Goal: Entertainment & Leisure: Consume media (video, audio)

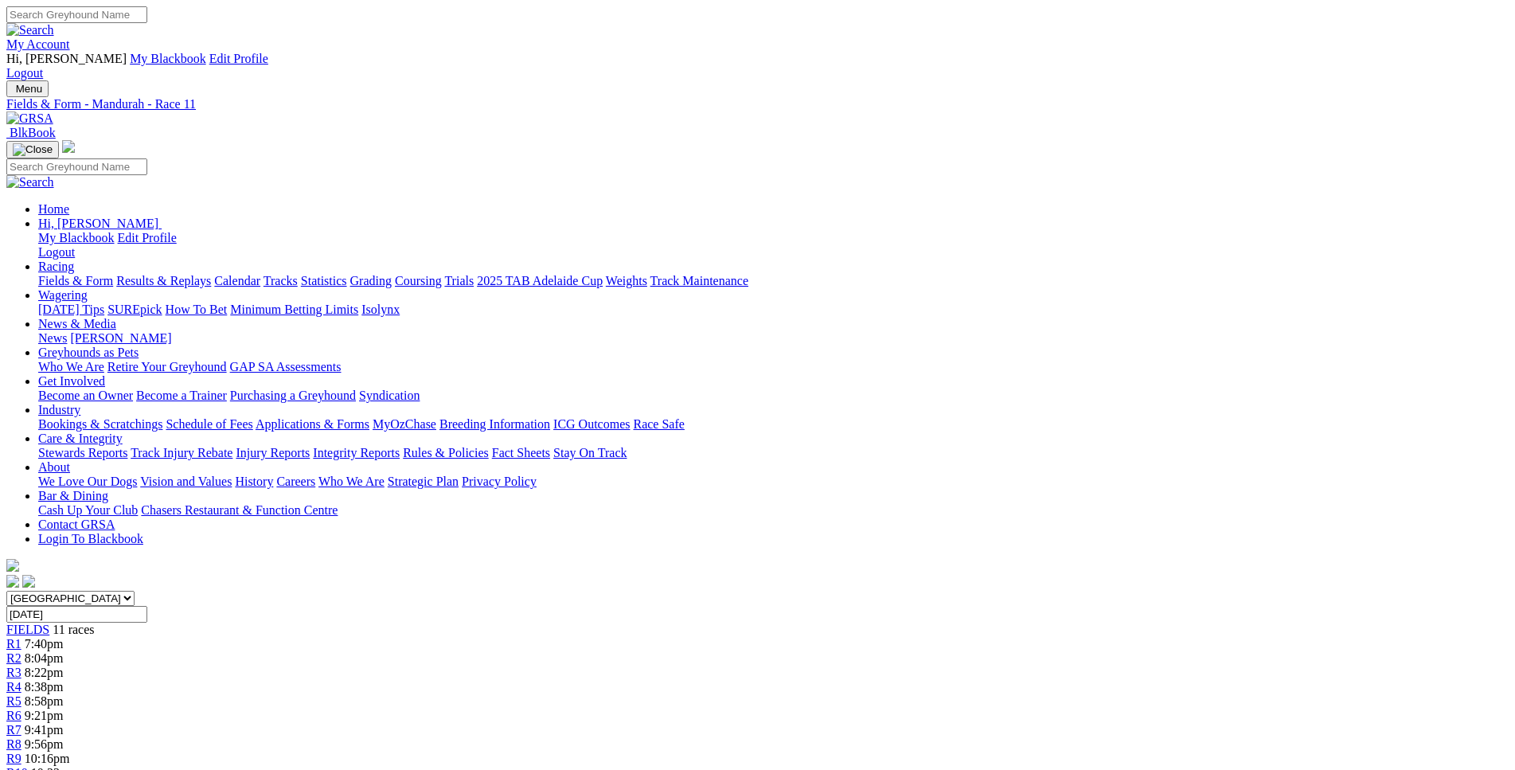
click at [22, 637] on span "R1" at bounding box center [13, 644] width 15 height 14
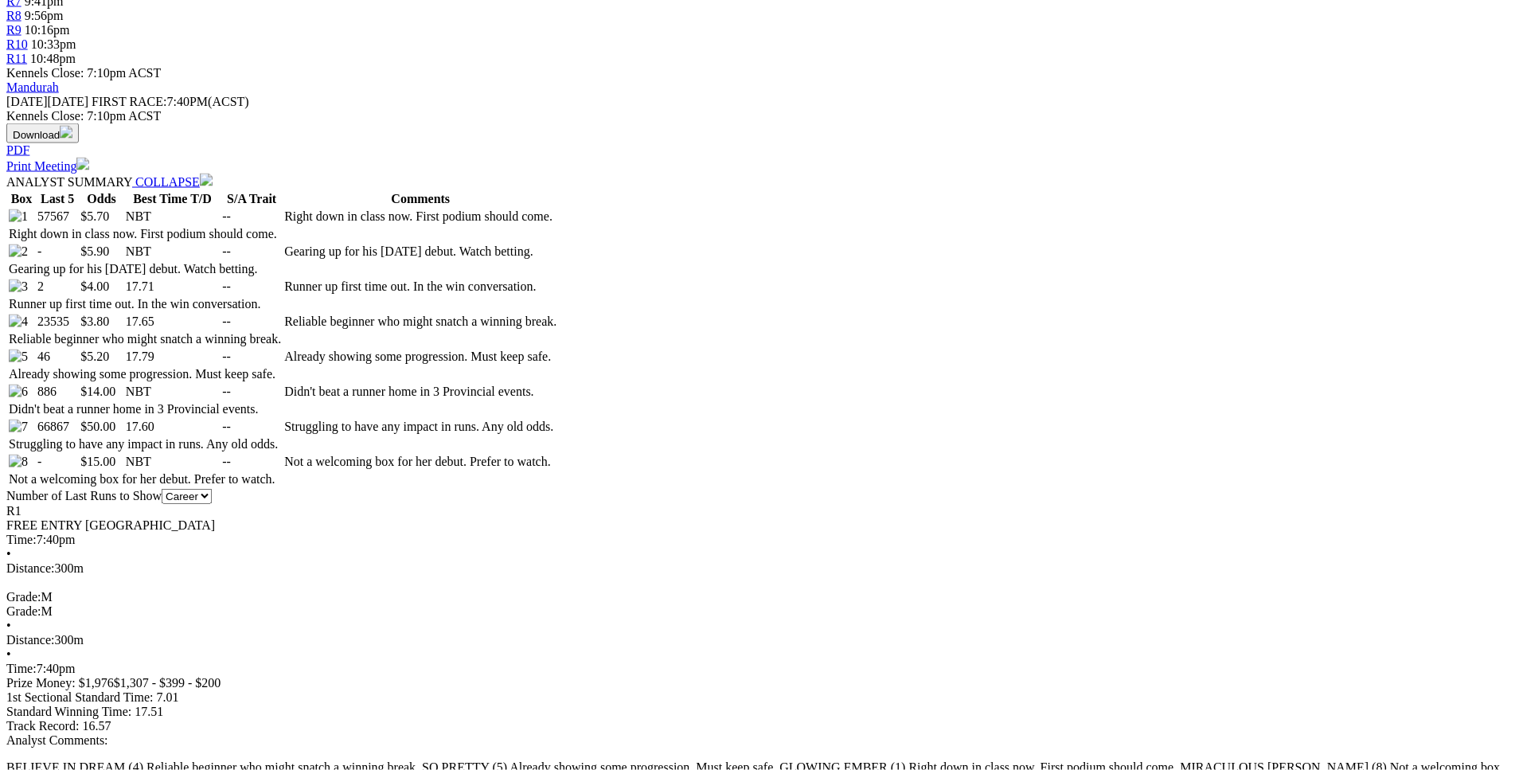
scroll to position [729, 0]
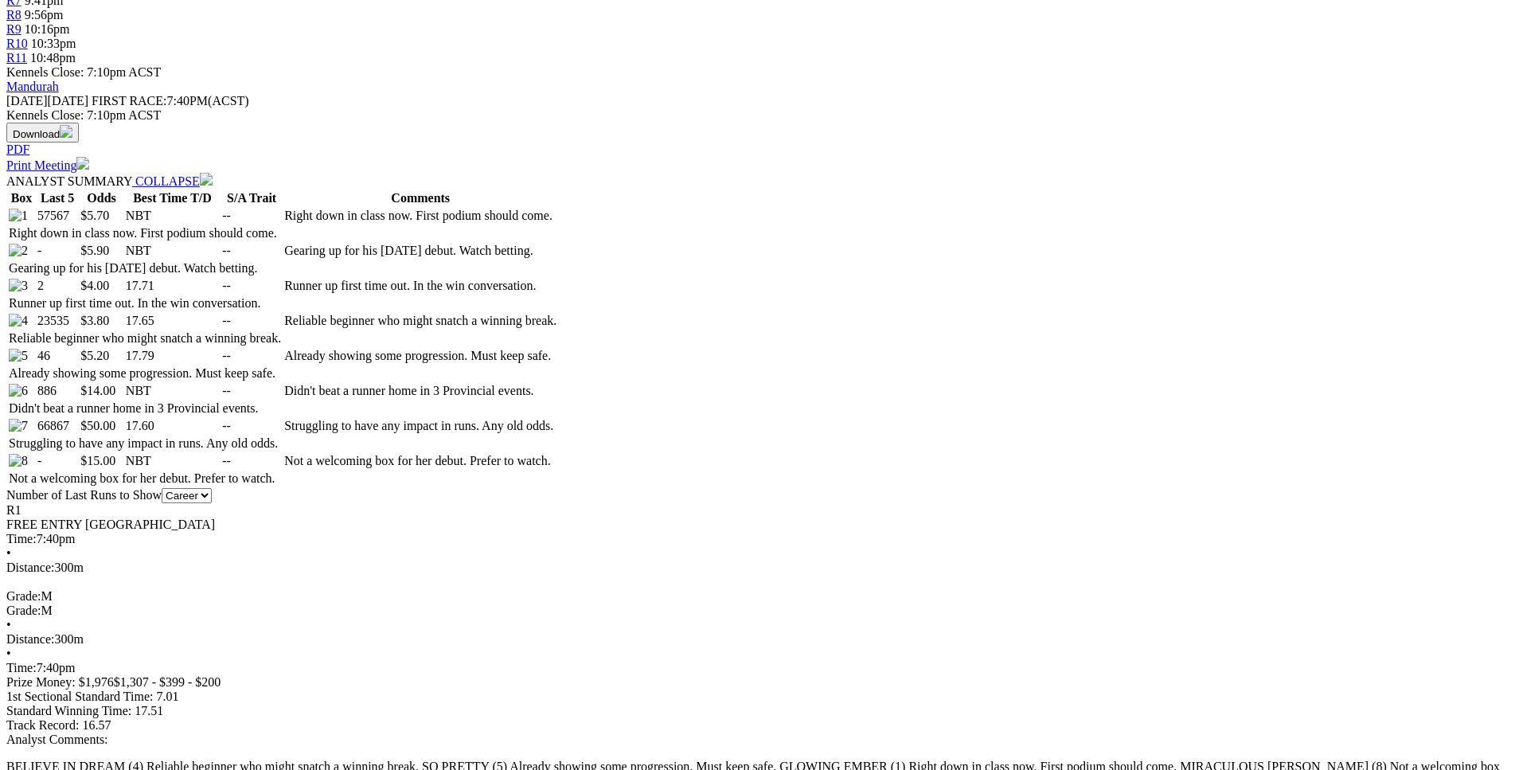
drag, startPoint x: 453, startPoint y: 348, endPoint x: 871, endPoint y: 354, distance: 418.1
drag, startPoint x: 496, startPoint y: 332, endPoint x: 854, endPoint y: 333, distance: 357.6
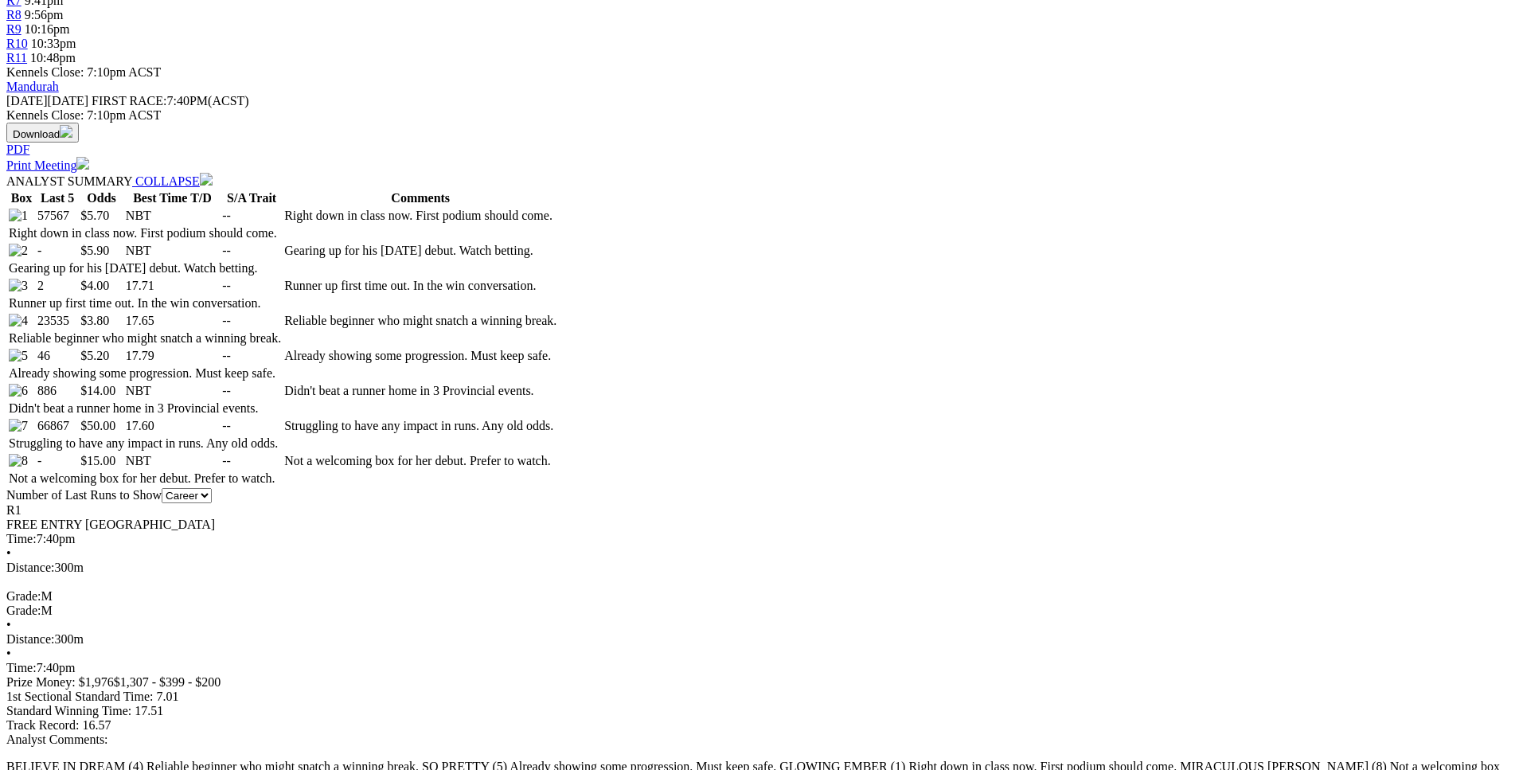
drag, startPoint x: 269, startPoint y: 366, endPoint x: 910, endPoint y: 365, distance: 641.1
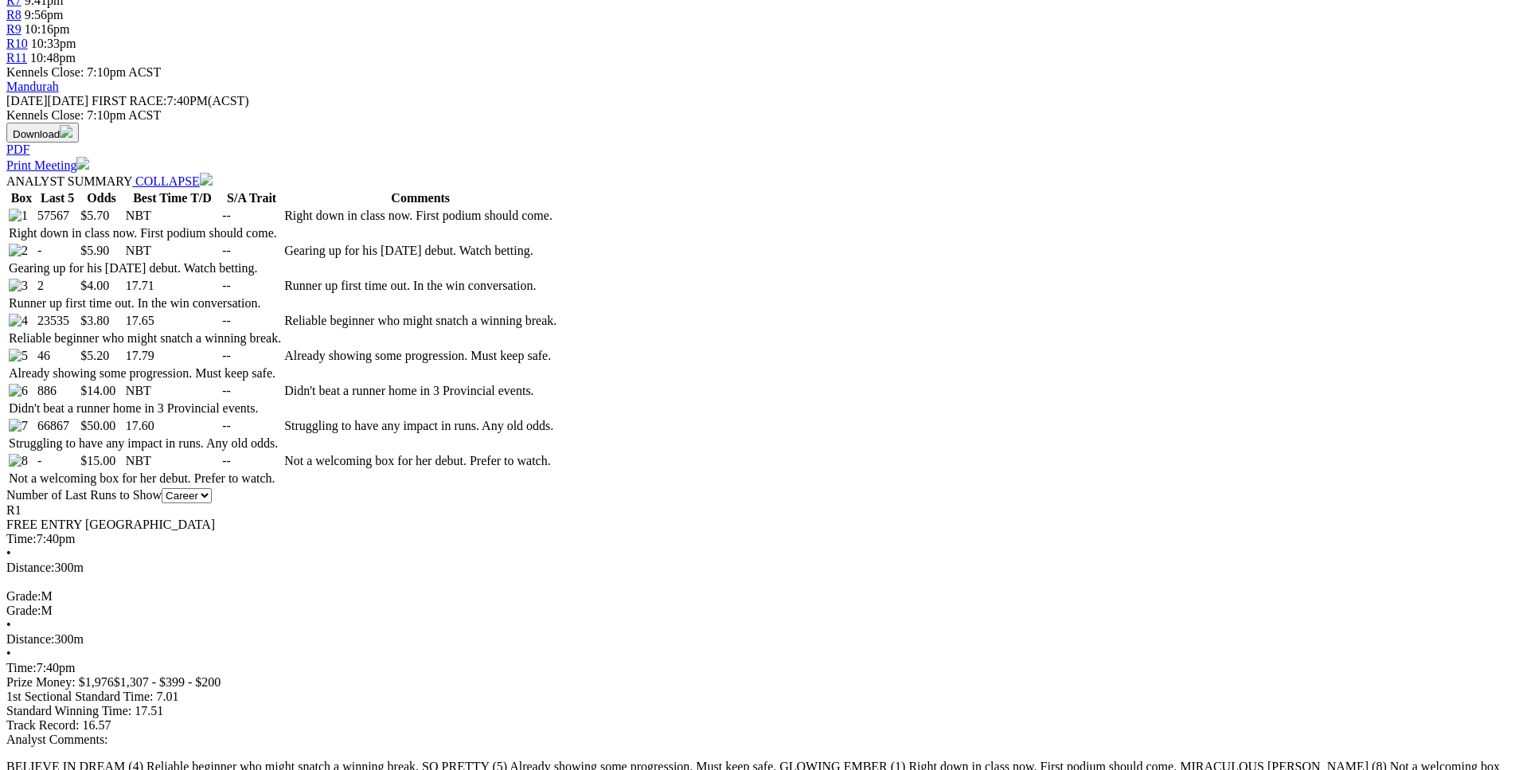
drag, startPoint x: 283, startPoint y: 342, endPoint x: 903, endPoint y: 347, distance: 620.4
drag, startPoint x: 416, startPoint y: 336, endPoint x: 925, endPoint y: 335, distance: 508.9
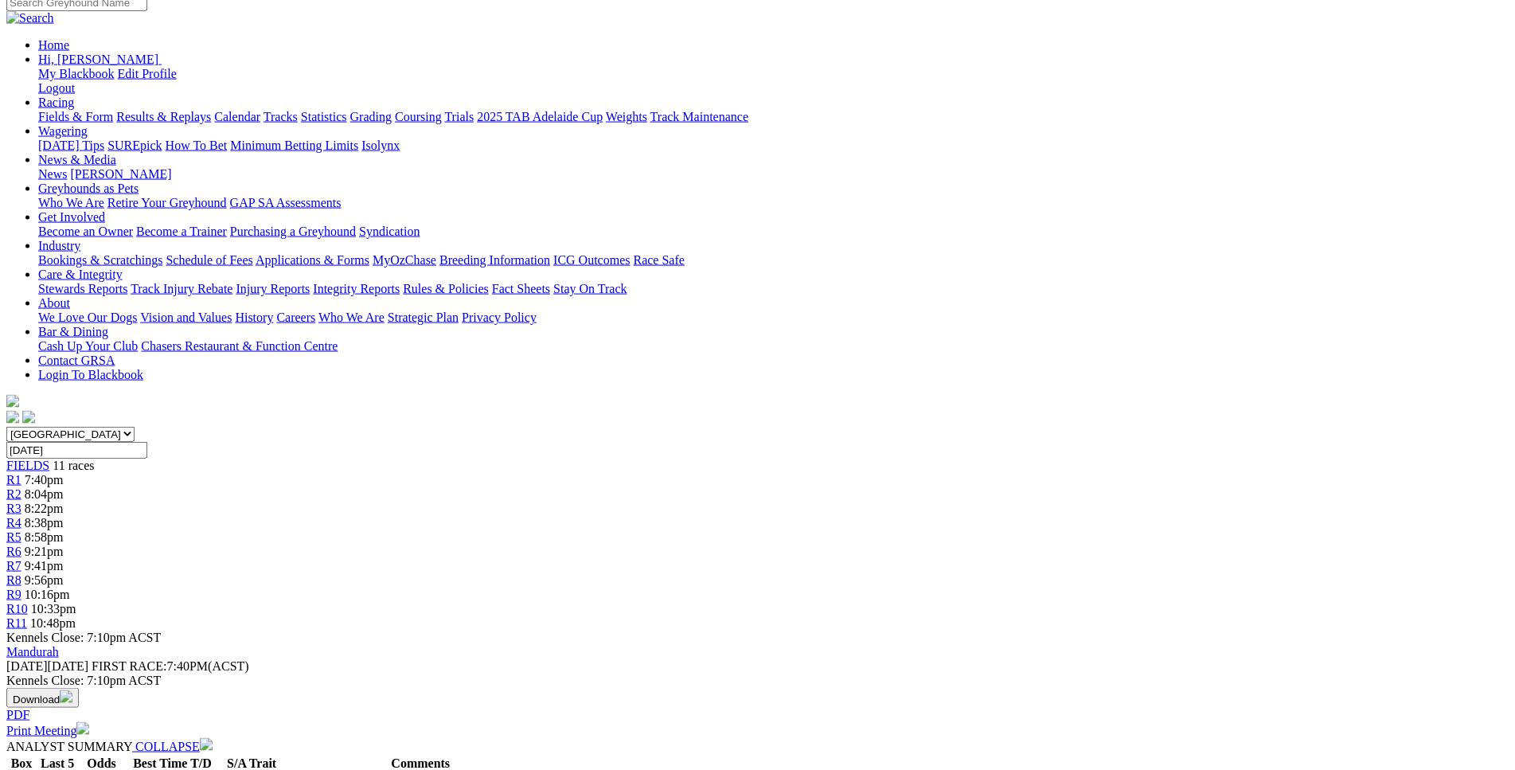
scroll to position [162, 0]
click at [64, 489] on span "8:04pm" at bounding box center [44, 496] width 39 height 14
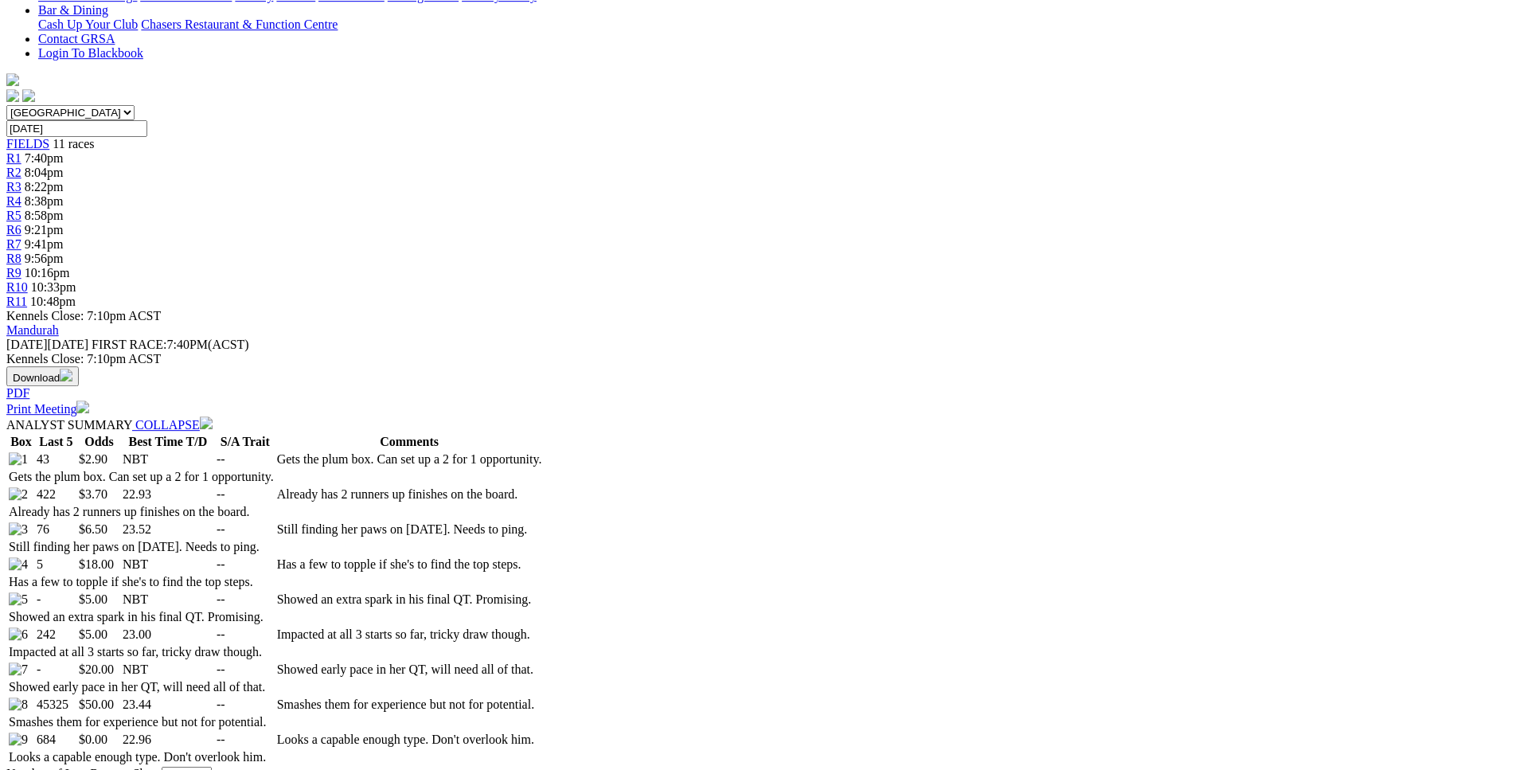
scroll to position [487, 0]
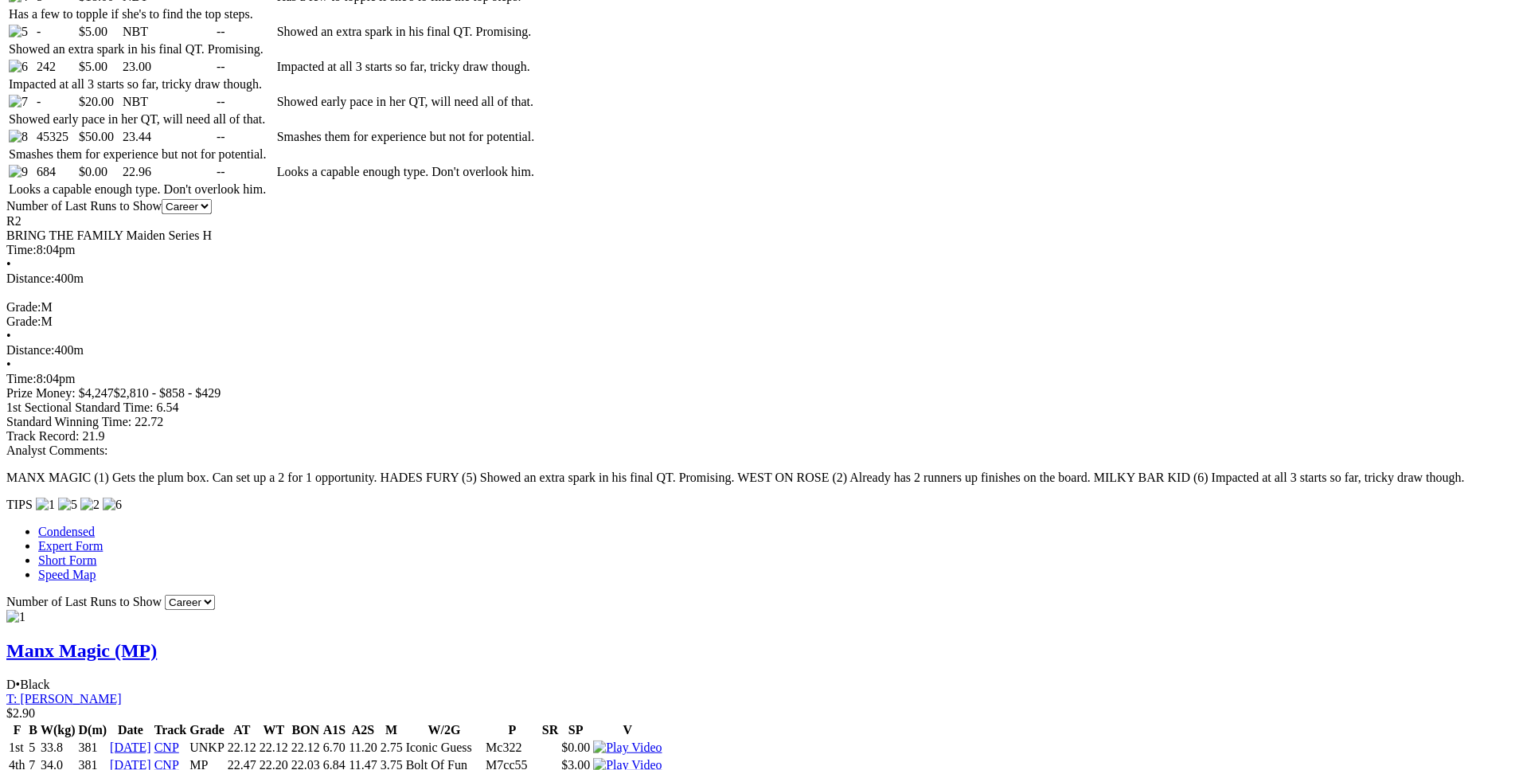
scroll to position [1054, 0]
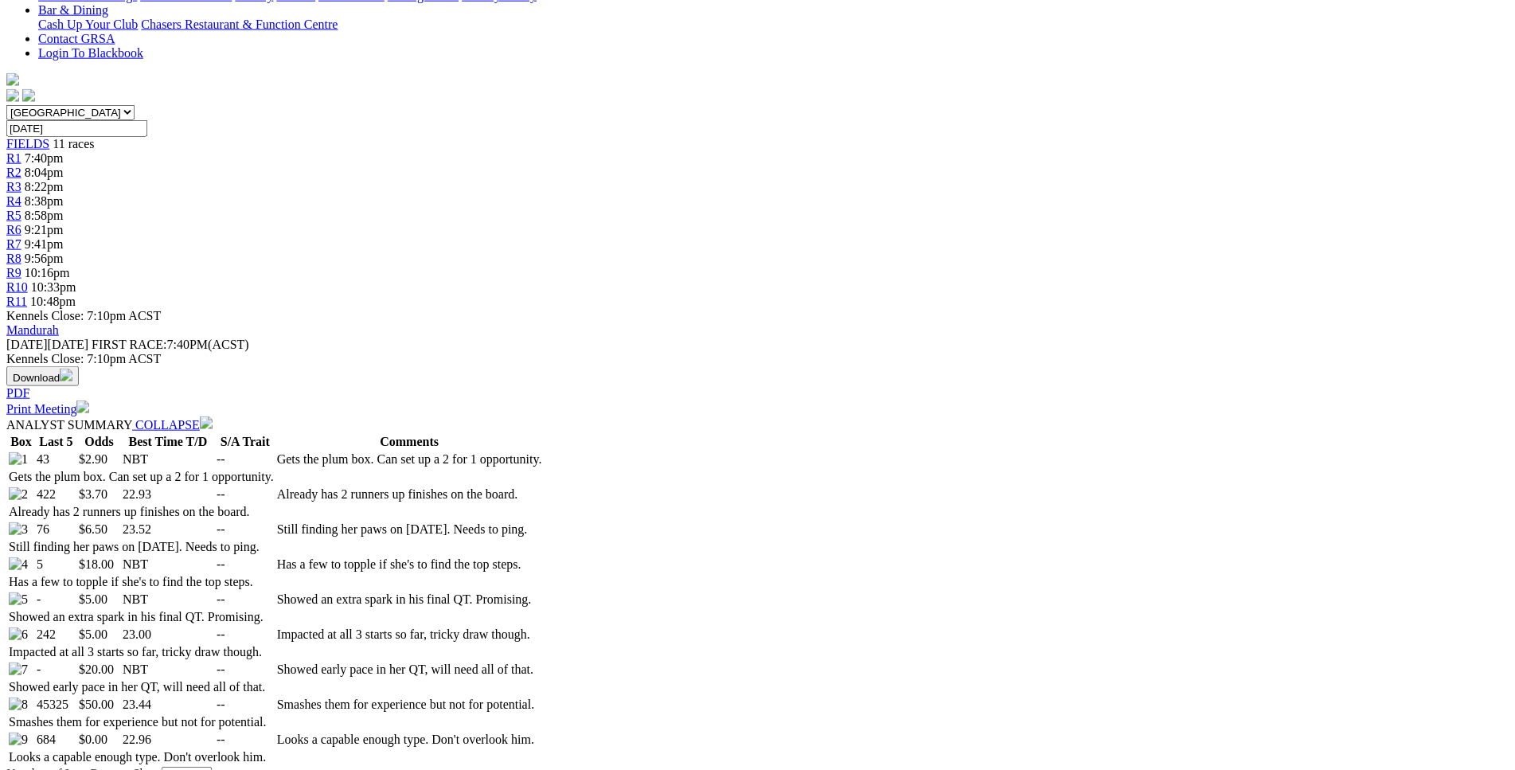
scroll to position [487, 0]
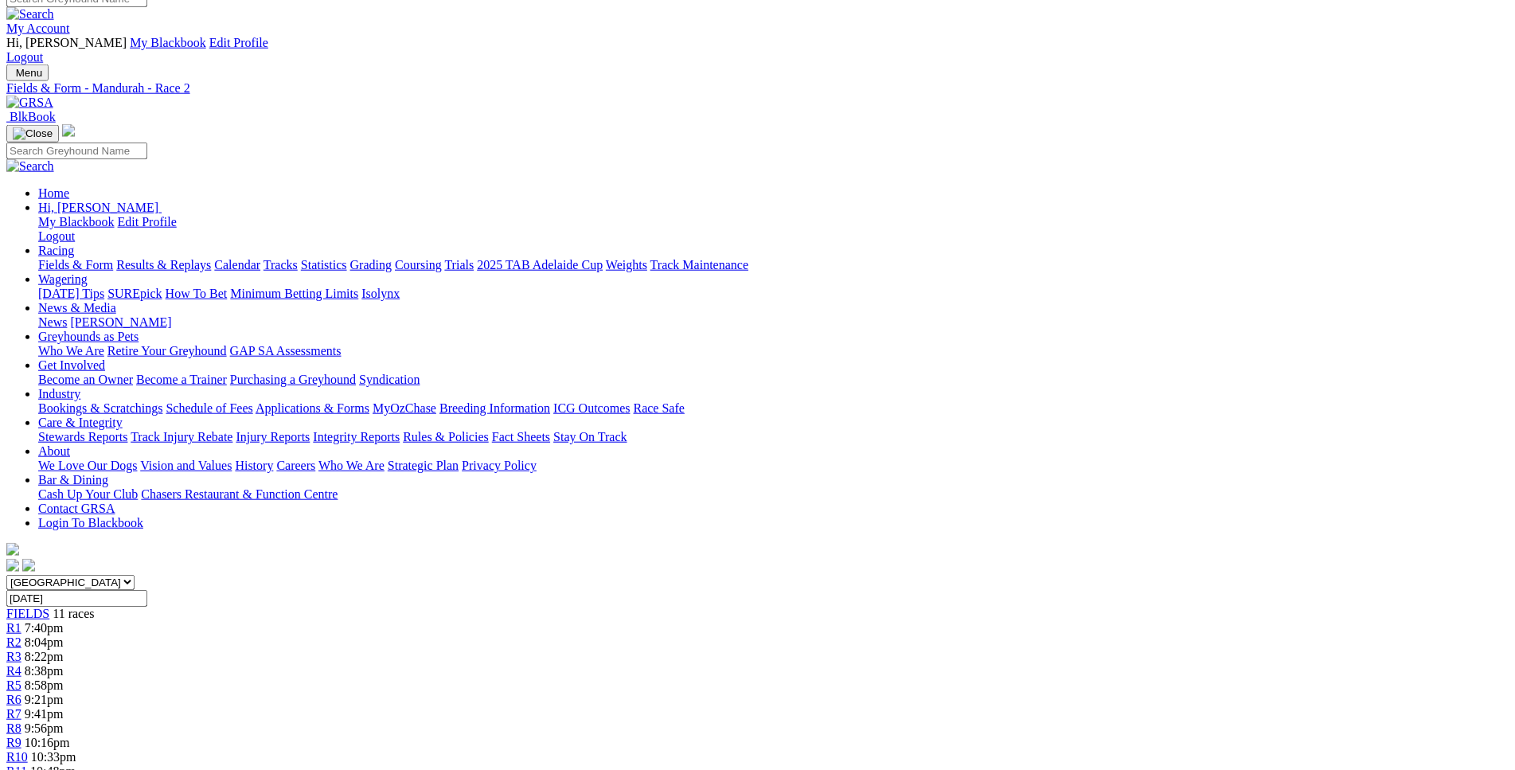
scroll to position [0, 0]
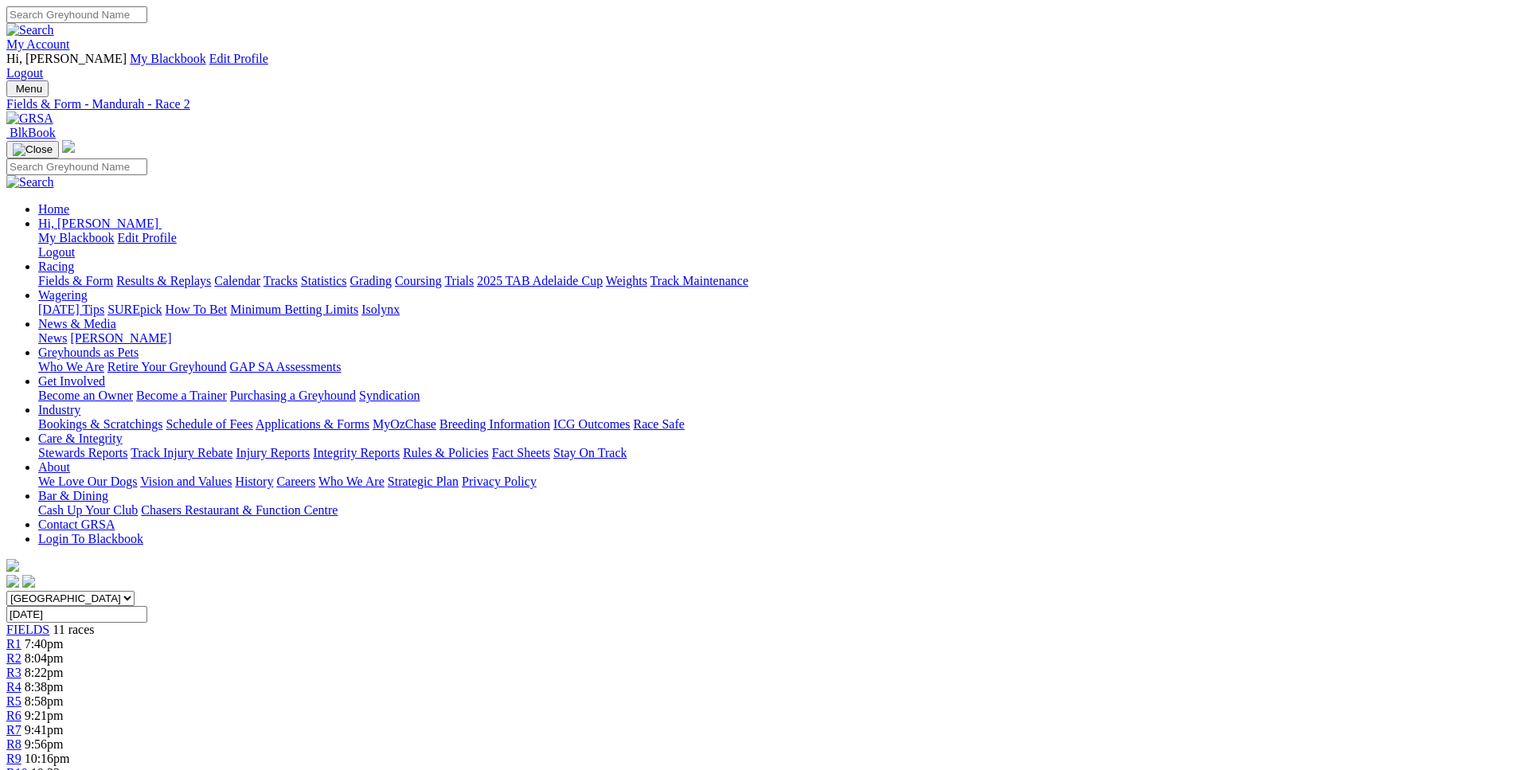
click at [64, 637] on span "7:40pm" at bounding box center [44, 644] width 39 height 14
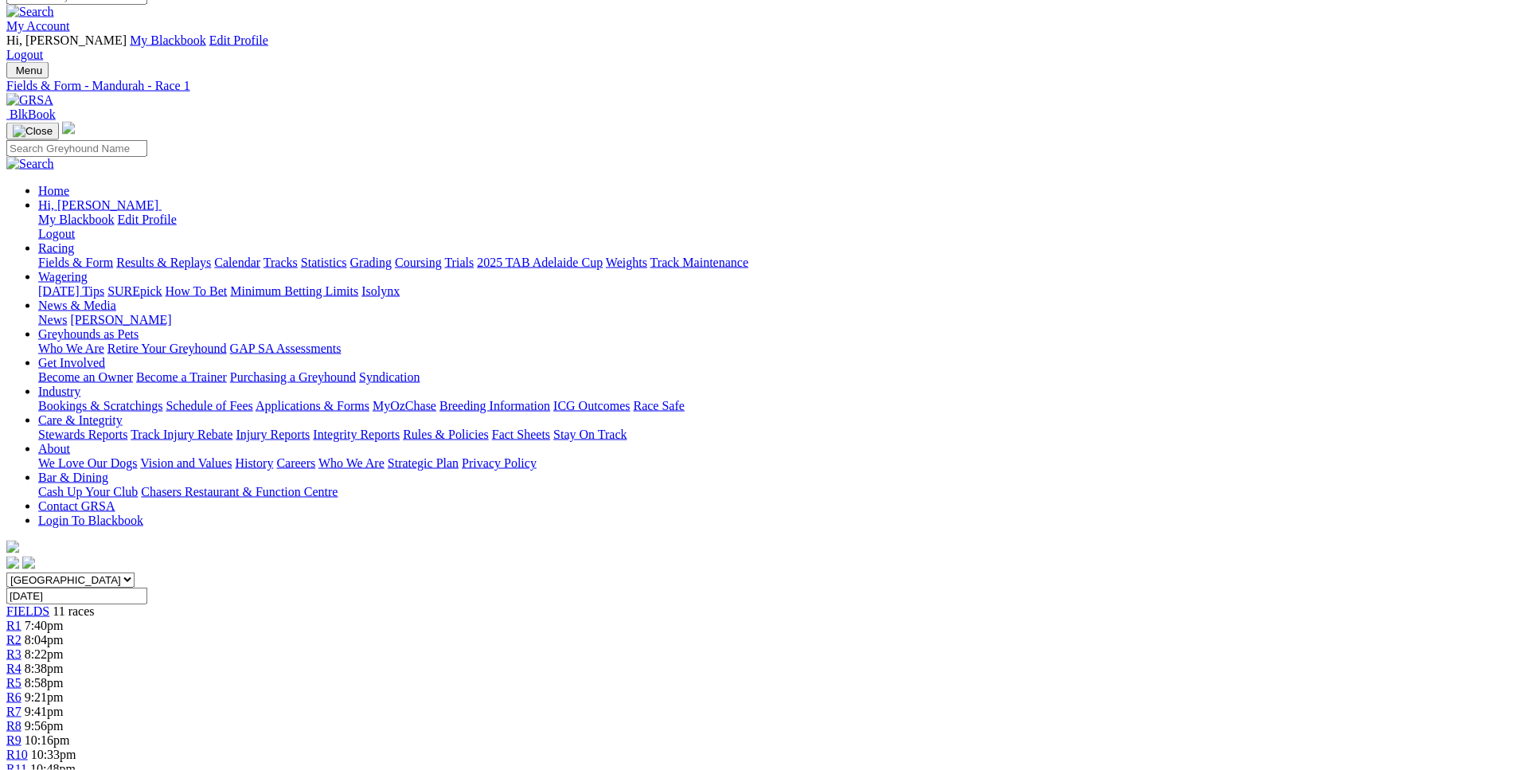
scroll to position [0, 0]
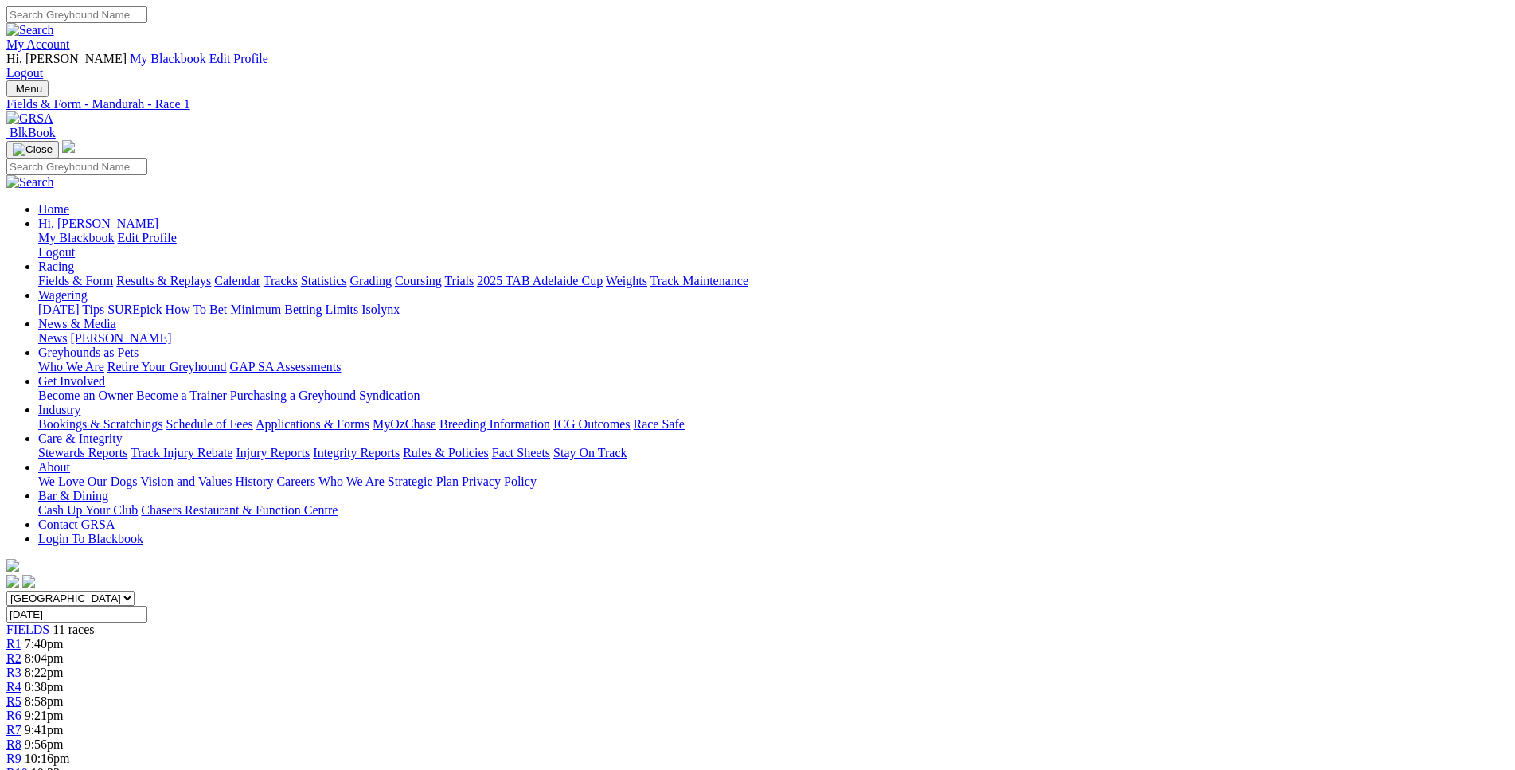
click at [64, 651] on span "8:04pm" at bounding box center [44, 658] width 39 height 14
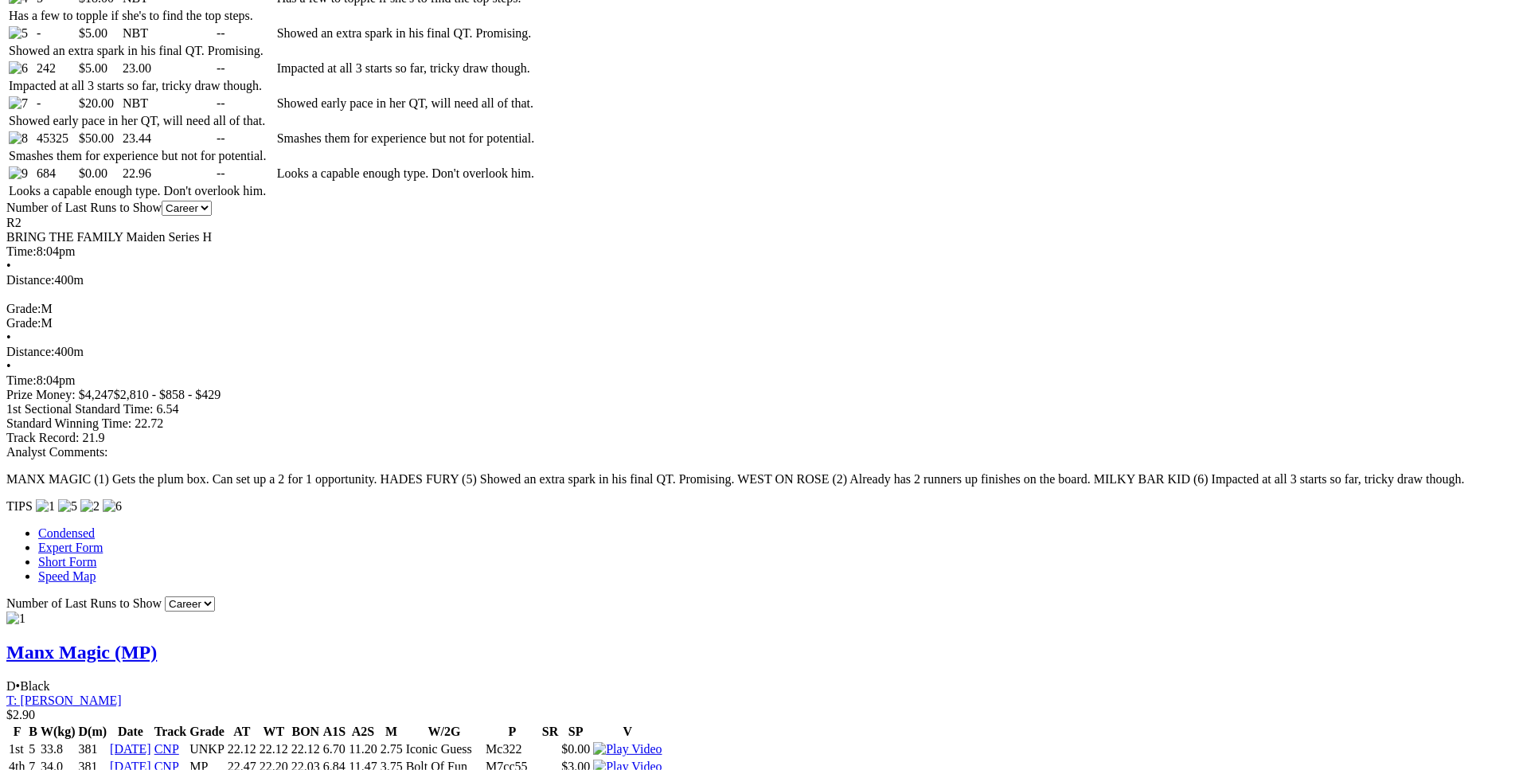
scroll to position [1055, 0]
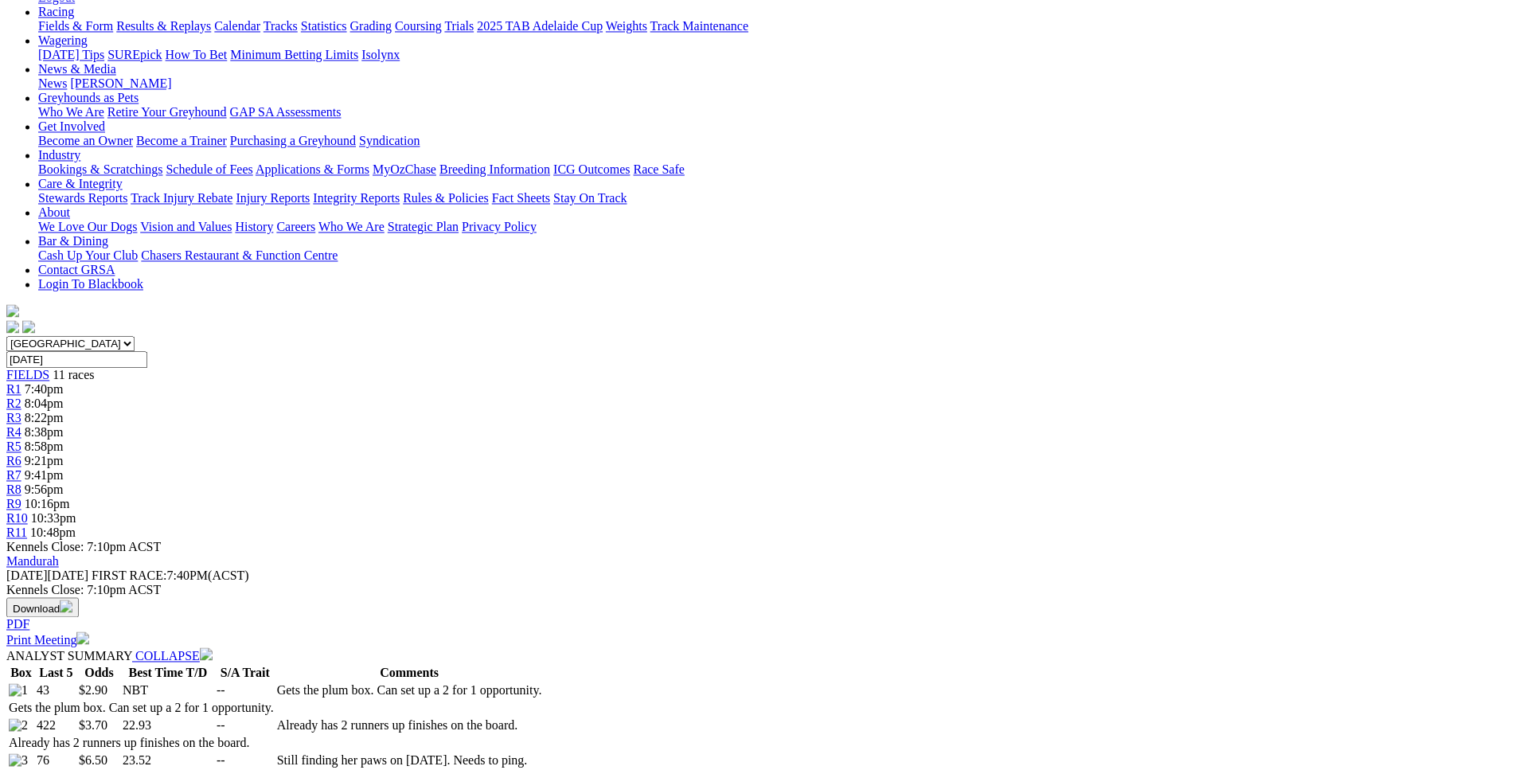
scroll to position [0, 0]
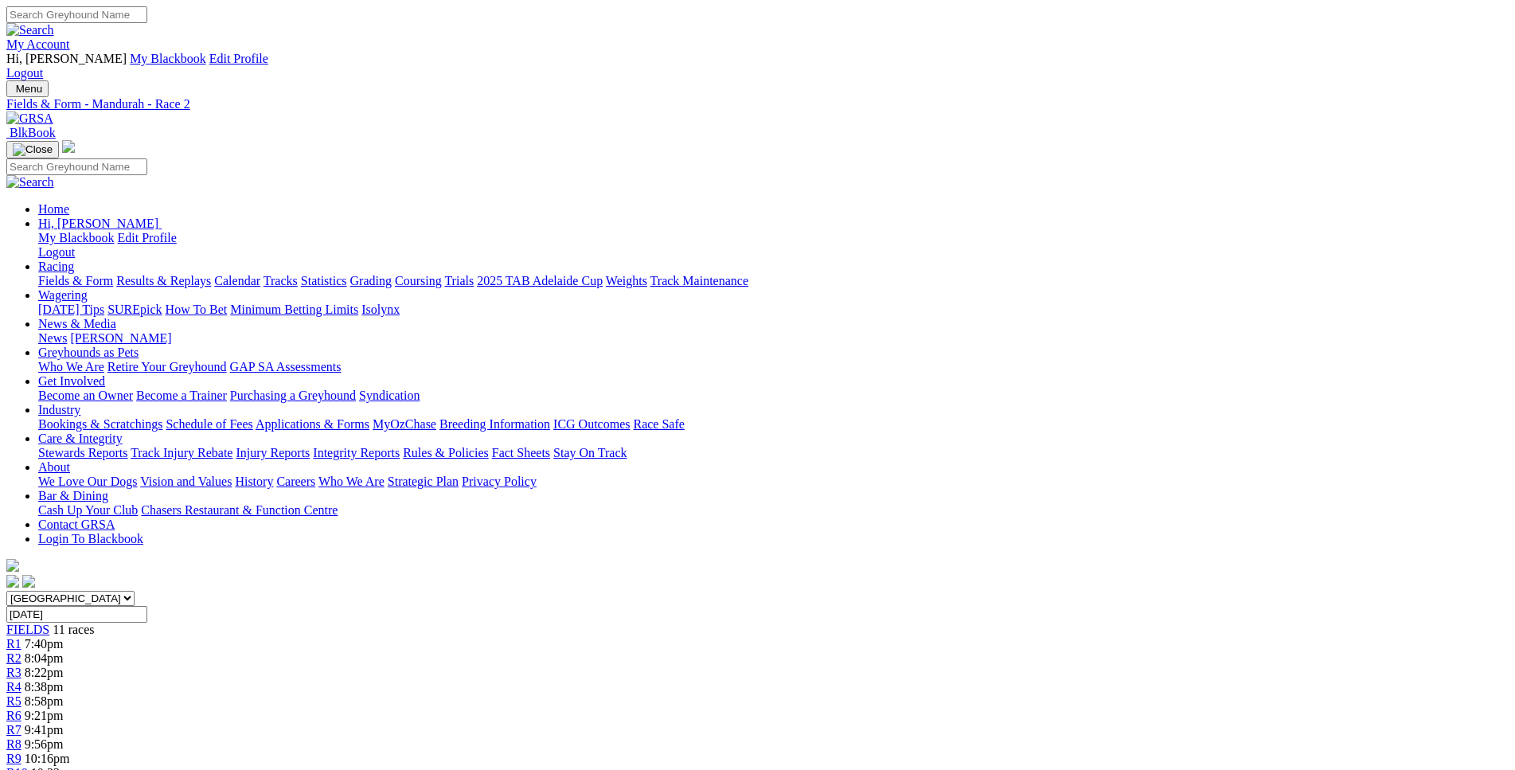
click at [22, 666] on link "R3" at bounding box center [13, 673] width 15 height 14
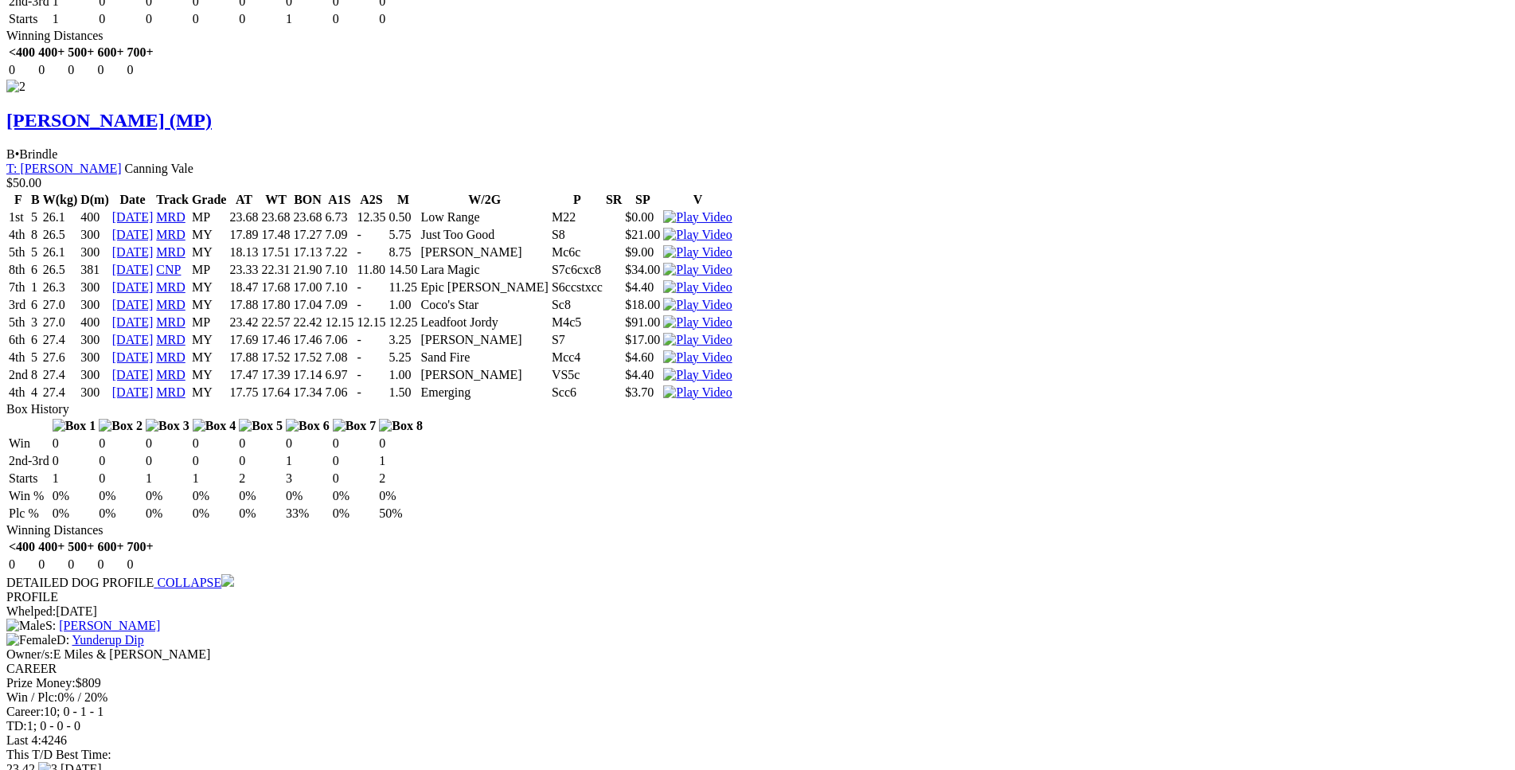
scroll to position [2356, 0]
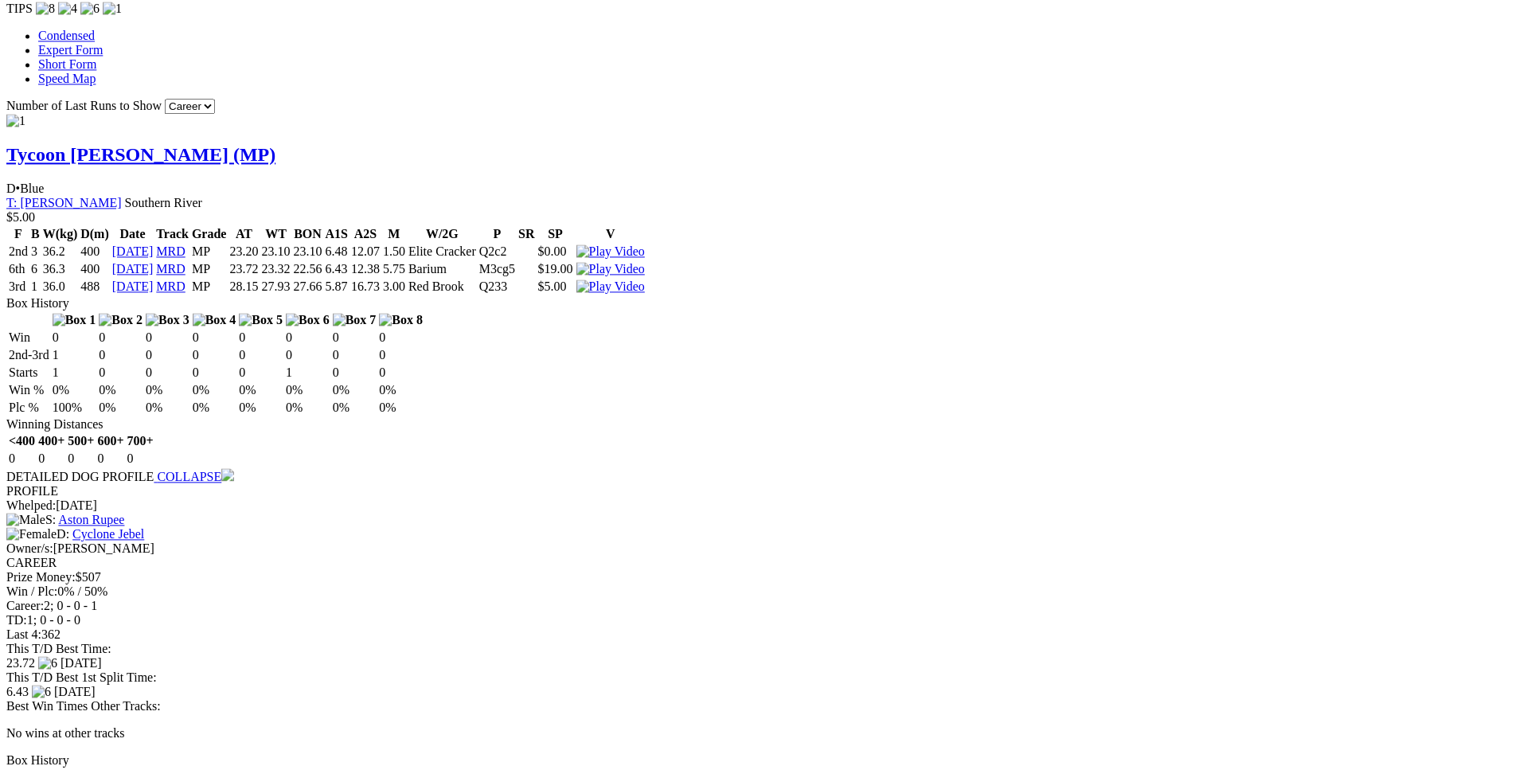
scroll to position [1546, 0]
